Goal: Task Accomplishment & Management: Manage account settings

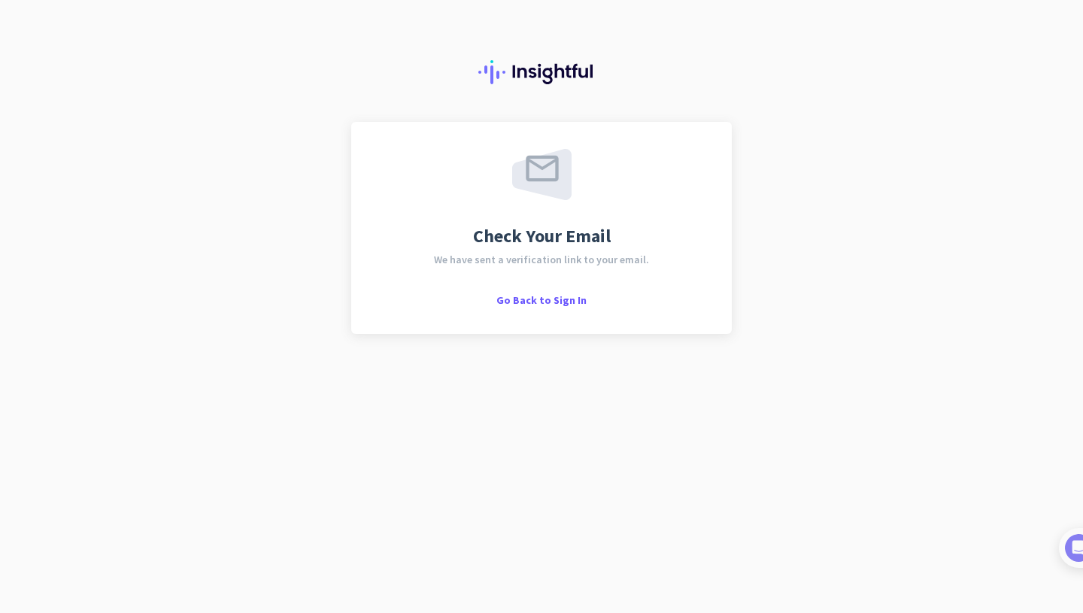
click at [515, 308] on div "Check Your Email We have sent a verification link to your email. Go Back to Sig…" at bounding box center [541, 228] width 381 height 212
click at [517, 301] on span "Go Back to Sign In" at bounding box center [541, 300] width 90 height 14
click at [1076, 523] on img at bounding box center [1063, 548] width 28 height 28
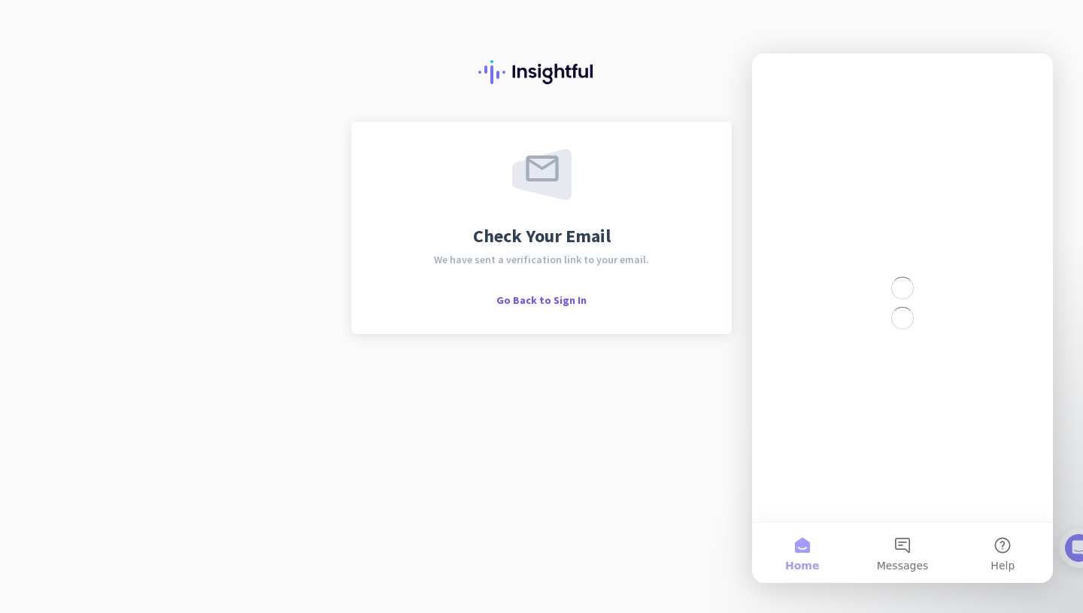
click at [712, 80] on div at bounding box center [541, 61] width 1083 height 122
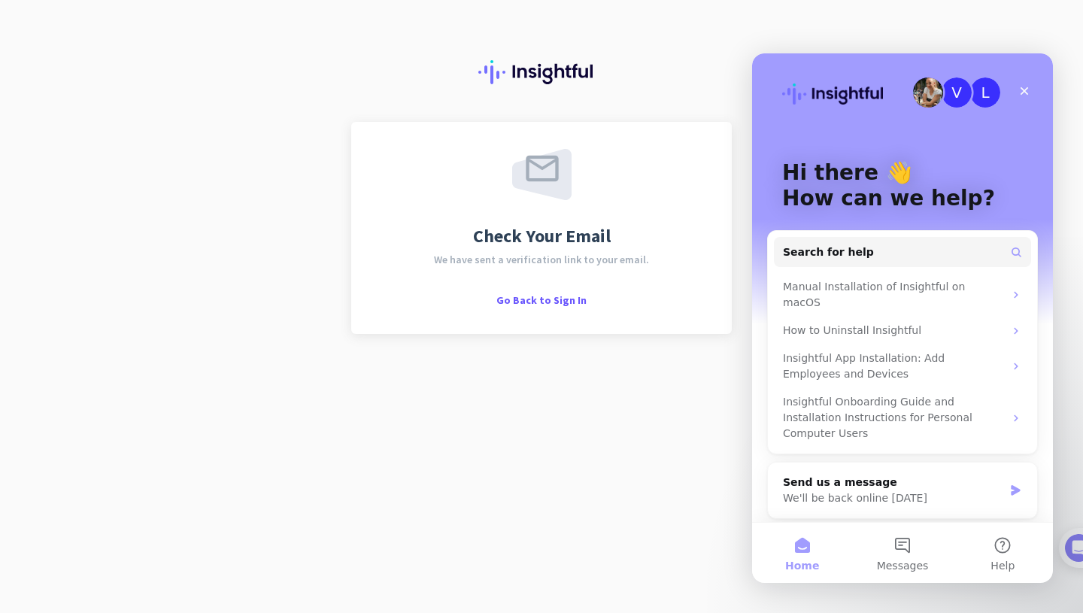
click at [572, 71] on img at bounding box center [541, 72] width 126 height 24
click at [1021, 87] on icon "Close" at bounding box center [1025, 91] width 8 height 8
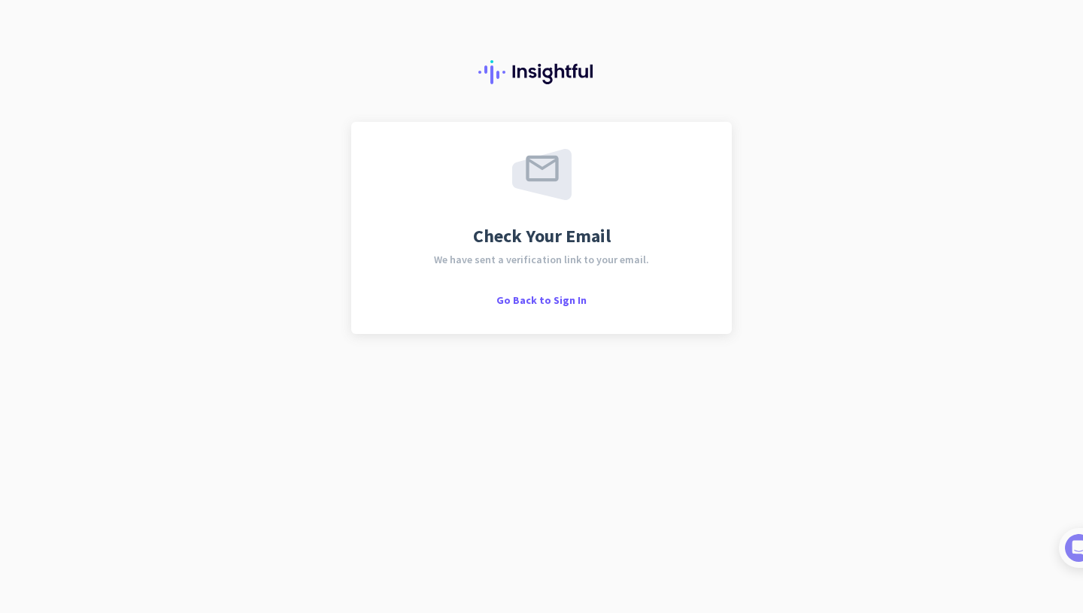
click at [559, 68] on img at bounding box center [541, 72] width 126 height 24
click at [569, 300] on span "Go Back to Sign In" at bounding box center [541, 300] width 90 height 14
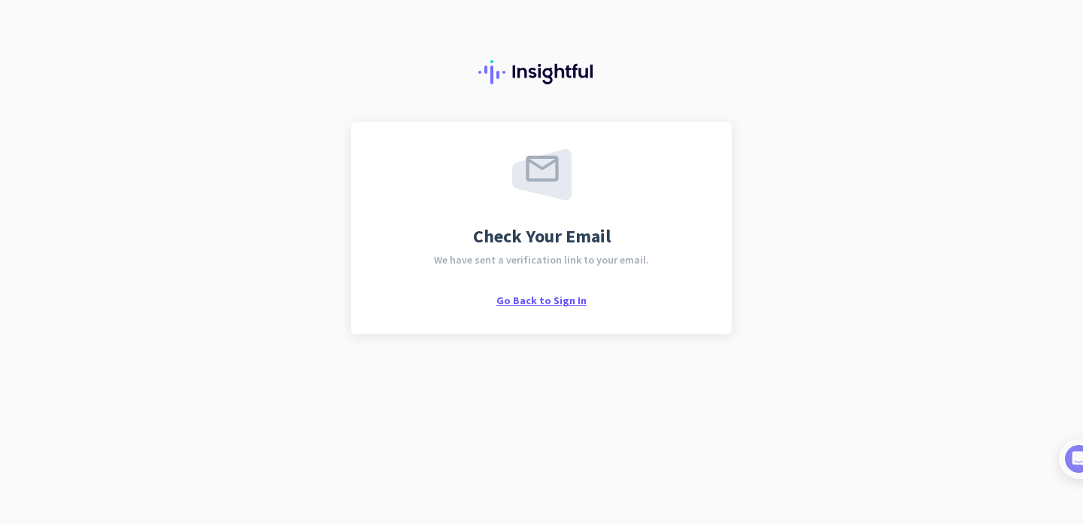
click at [560, 296] on span "Go Back to Sign In" at bounding box center [541, 300] width 90 height 14
